Goal: Find specific page/section: Find specific page/section

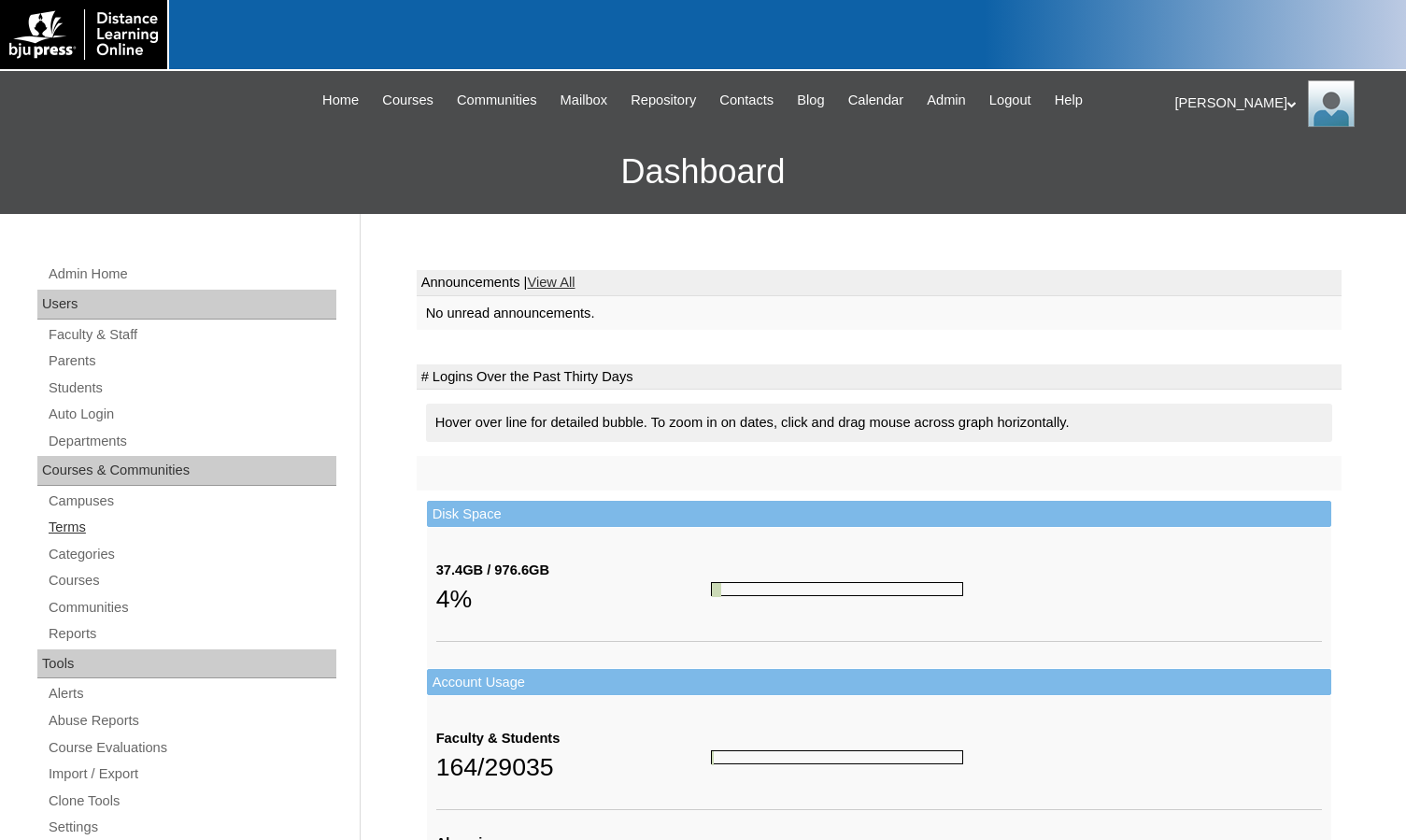
click at [59, 535] on link "Terms" at bounding box center [192, 527] width 290 height 23
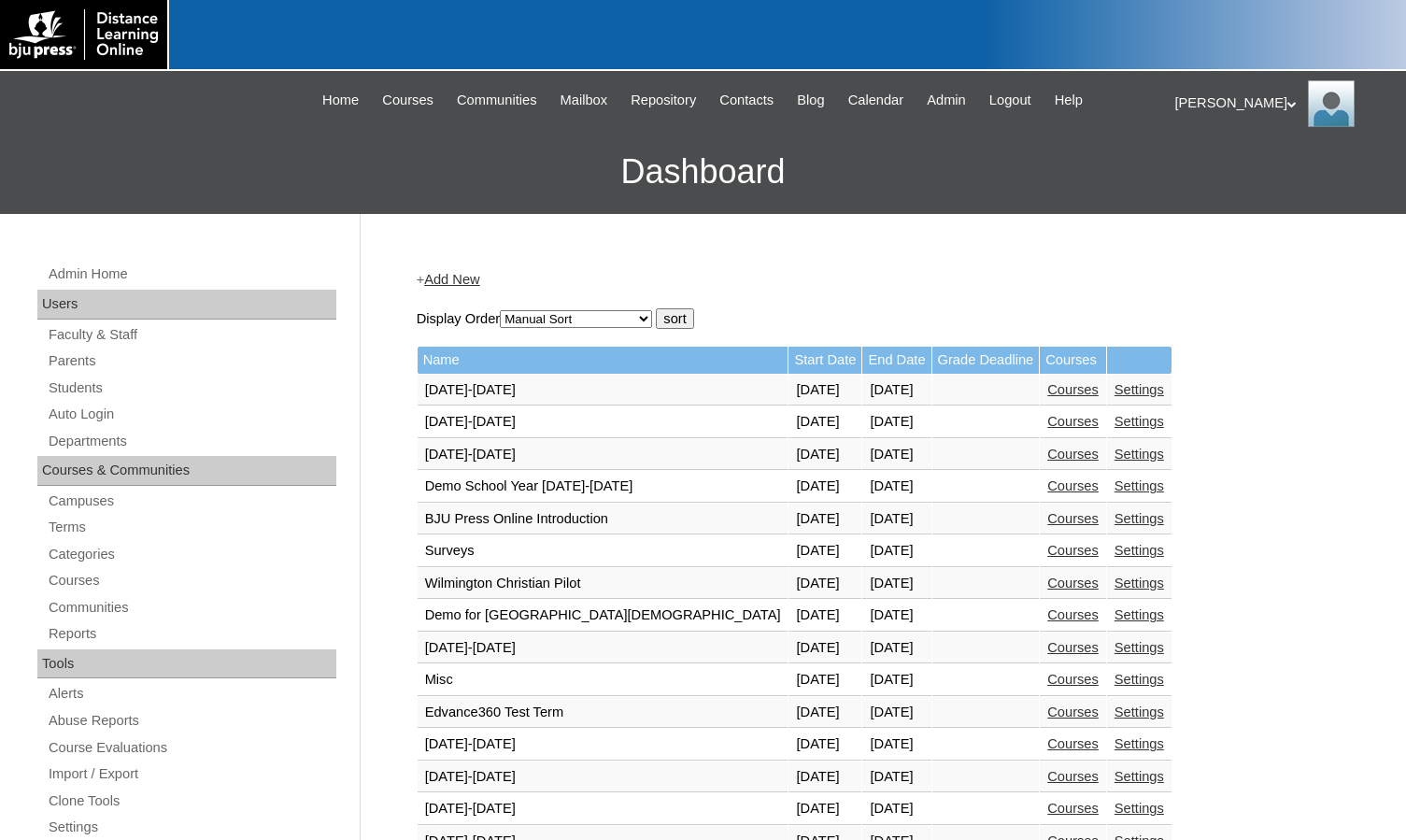
scroll to position [654, 0]
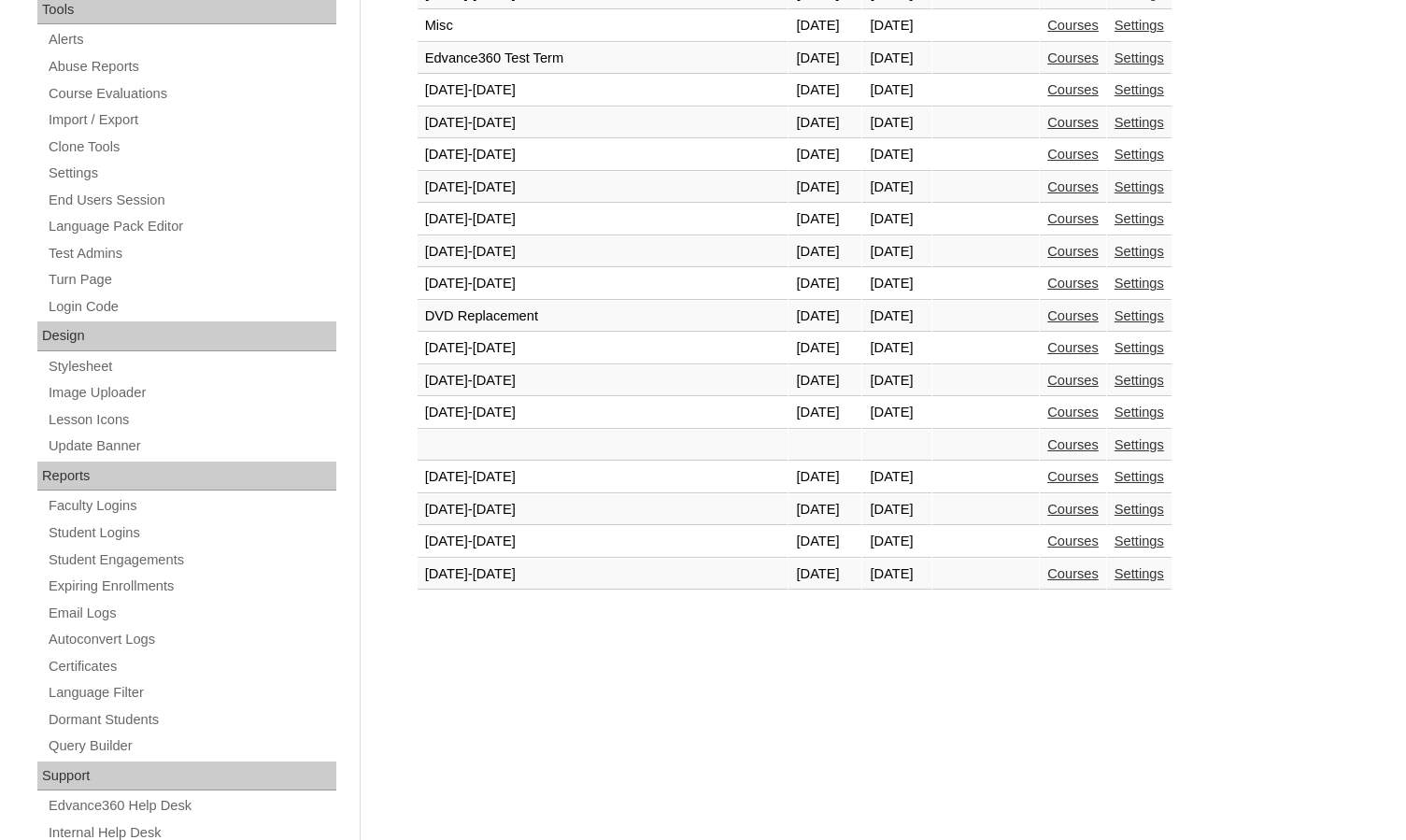
click at [1048, 541] on link "Courses" at bounding box center [1073, 541] width 51 height 15
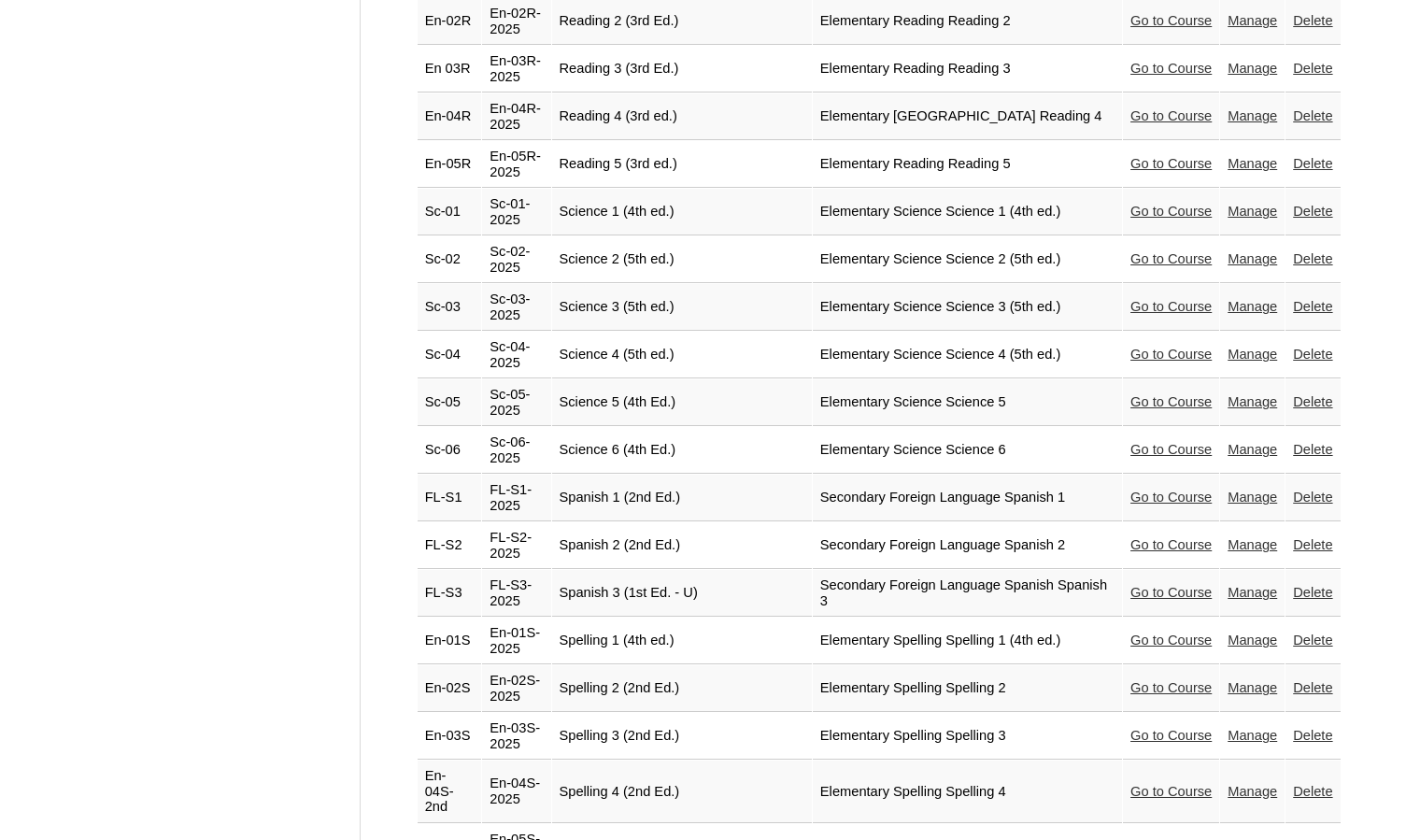
scroll to position [4063, 0]
